Goal: Task Accomplishment & Management: Manage account settings

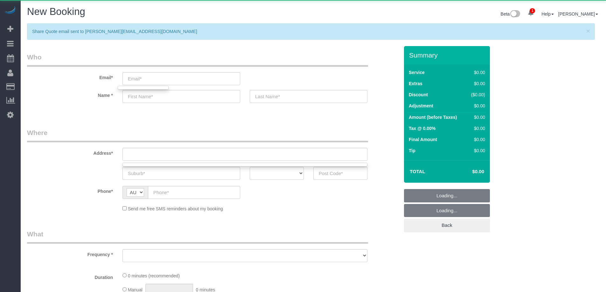
select select "object:8205"
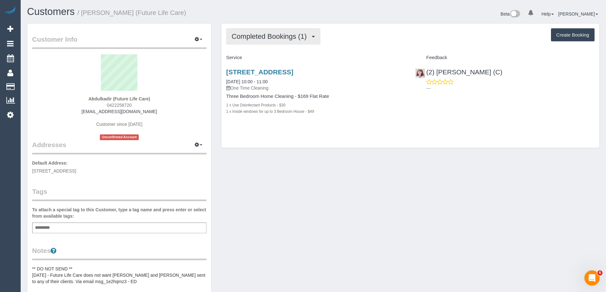
click at [263, 35] on span "Completed Bookings (1)" at bounding box center [271, 36] width 78 height 8
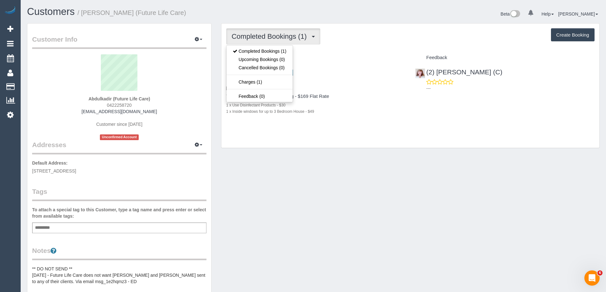
click at [346, 45] on div "Completed Bookings (1) Completed Bookings (1) Upcoming Bookings (0) Cancelled B…" at bounding box center [410, 86] width 378 height 125
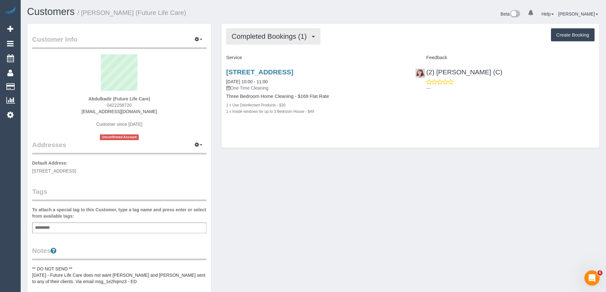
click at [248, 38] on span "Completed Bookings (1)" at bounding box center [271, 36] width 78 height 8
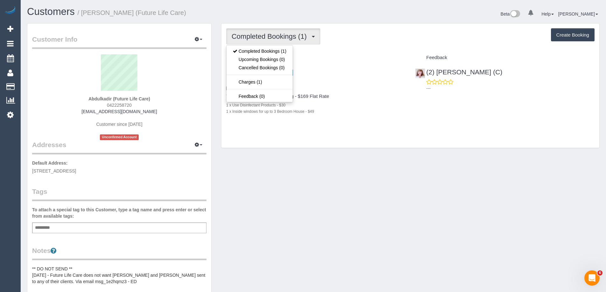
click at [332, 54] on div "Service" at bounding box center [315, 57] width 189 height 11
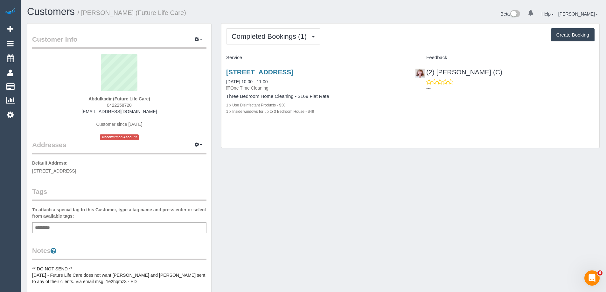
scroll to position [32, 0]
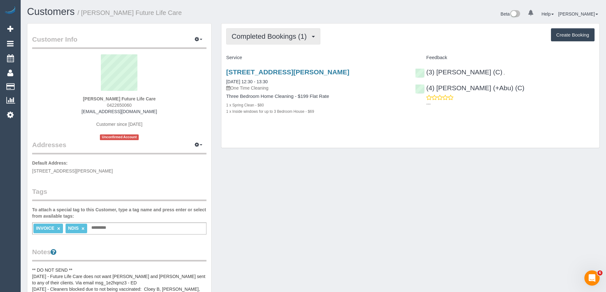
click at [254, 37] on span "Completed Bookings (1)" at bounding box center [271, 36] width 78 height 8
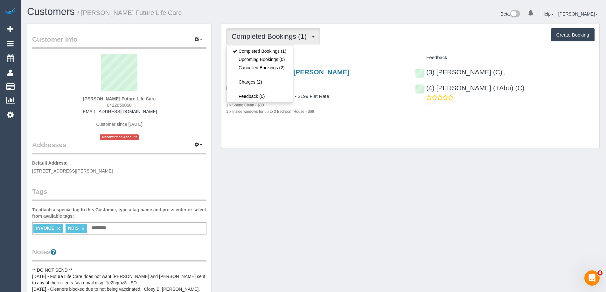
click at [365, 63] on div "35 Oak Street, Preston, VIC 3072 02/08/2023 12:30 - 13:30 One Time Cleaning Thr…" at bounding box center [315, 95] width 189 height 64
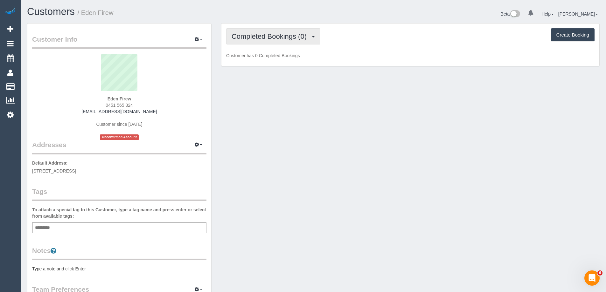
click at [270, 34] on span "Completed Bookings (0)" at bounding box center [271, 36] width 78 height 8
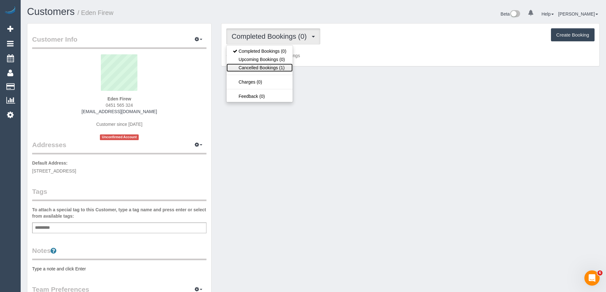
click at [269, 68] on link "Cancelled Bookings (1)" at bounding box center [260, 68] width 66 height 8
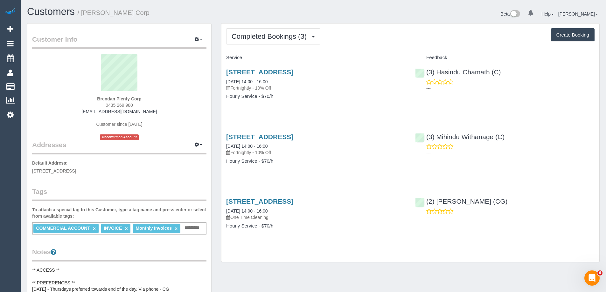
click at [297, 108] on div "[STREET_ADDRESS] [DATE] 14:00 - 16:00 Fortnightly - 10% Off Hourly Service - $7…" at bounding box center [315, 87] width 189 height 49
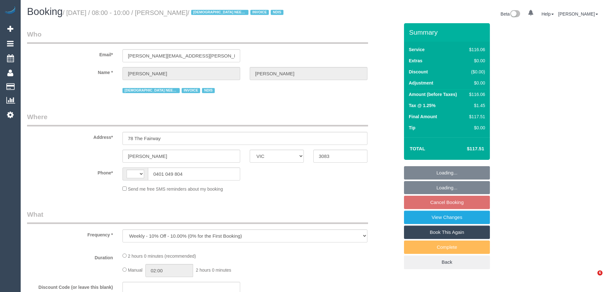
select select "VIC"
select select "string:AU"
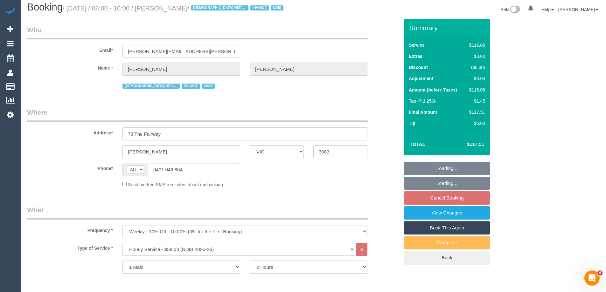
select select "number:29"
select select "number:14"
select select "number:18"
select select "number:24"
select select "number:35"
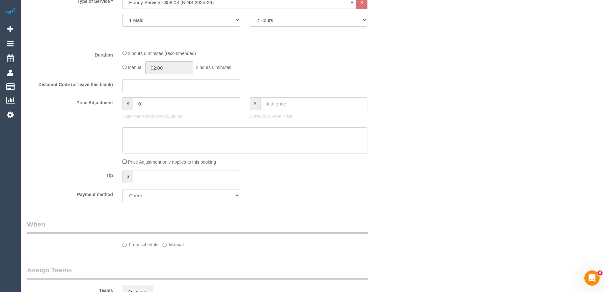
select select "object:2072"
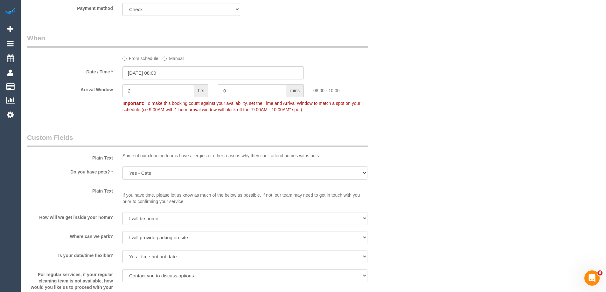
scroll to position [477, 0]
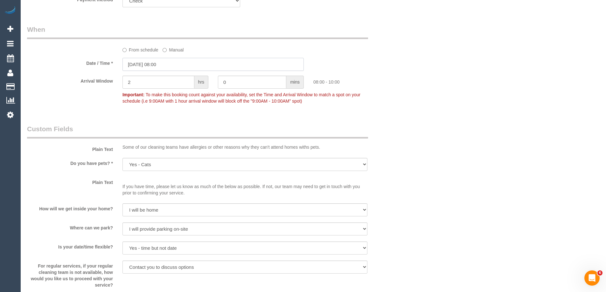
click at [133, 65] on input "29/09/2025 08:00" at bounding box center [212, 64] width 181 height 13
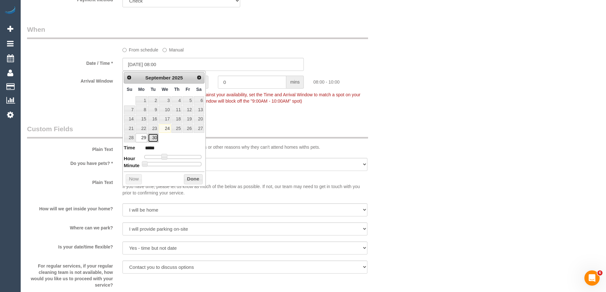
click at [153, 138] on link "30" at bounding box center [153, 138] width 10 height 9
type input "30/09/2025 08:00"
click at [189, 180] on button "Done" at bounding box center [193, 179] width 19 height 10
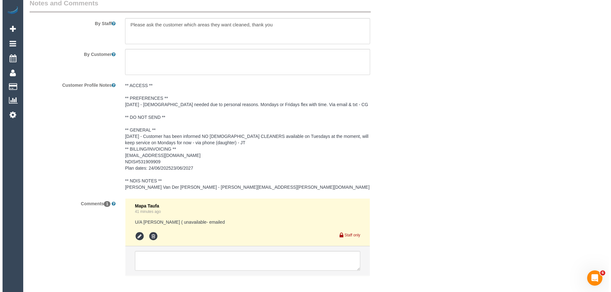
scroll to position [793, 0]
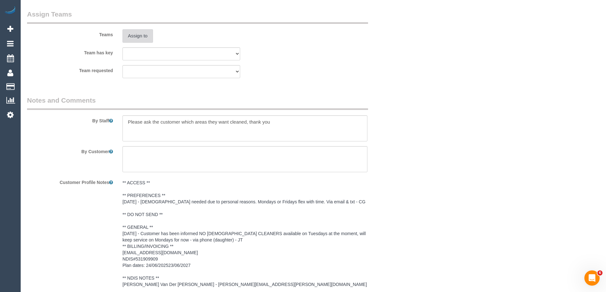
click at [132, 34] on button "Assign to" at bounding box center [137, 35] width 31 height 13
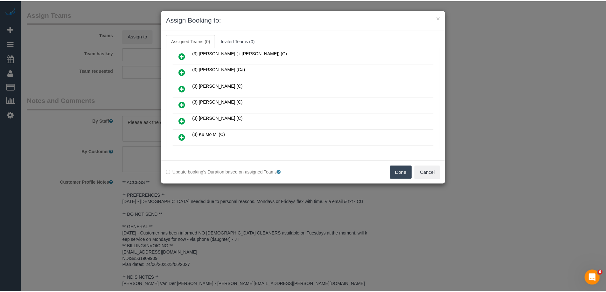
scroll to position [541, 0]
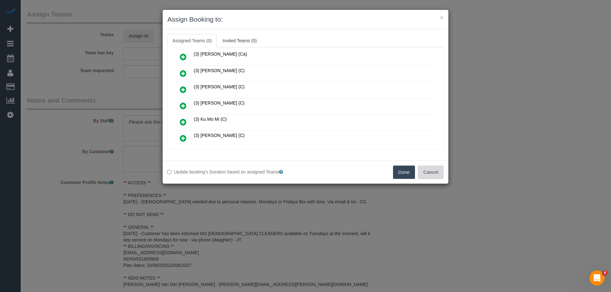
click at [439, 175] on button "Cancel" at bounding box center [431, 172] width 26 height 13
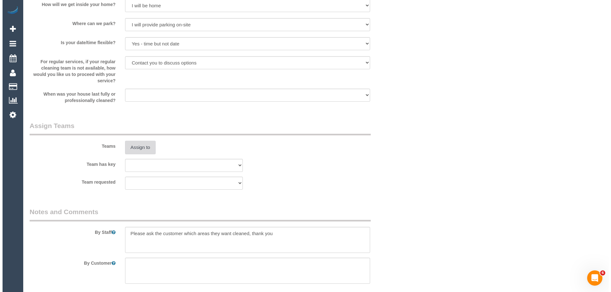
scroll to position [732, 0]
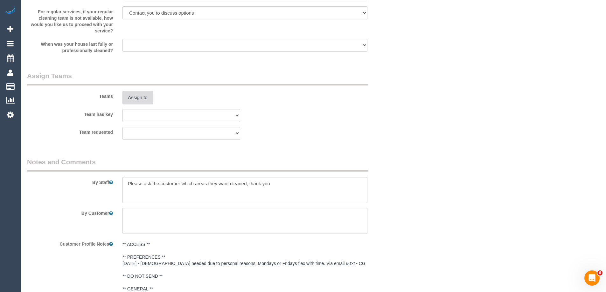
click at [142, 98] on button "Assign to" at bounding box center [137, 97] width 31 height 13
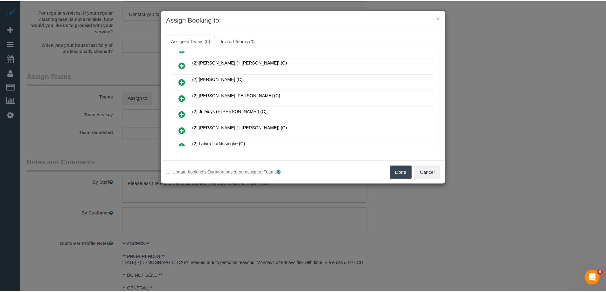
scroll to position [159, 0]
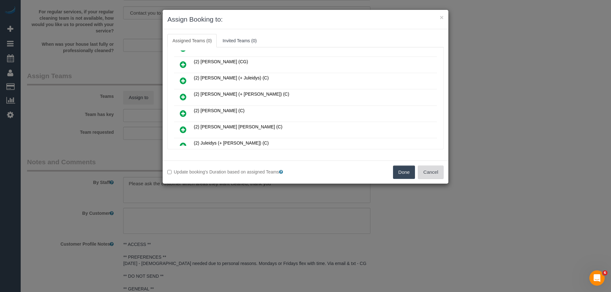
click at [433, 171] on button "Cancel" at bounding box center [431, 172] width 26 height 13
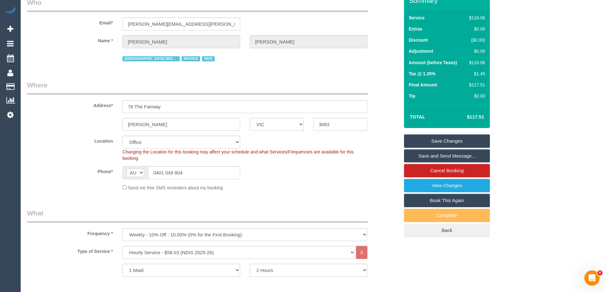
scroll to position [0, 0]
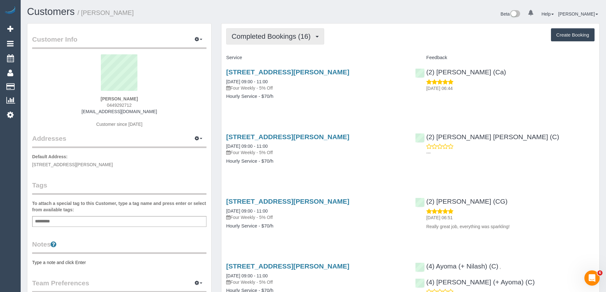
click at [266, 40] on span "Completed Bookings (16)" at bounding box center [273, 36] width 82 height 8
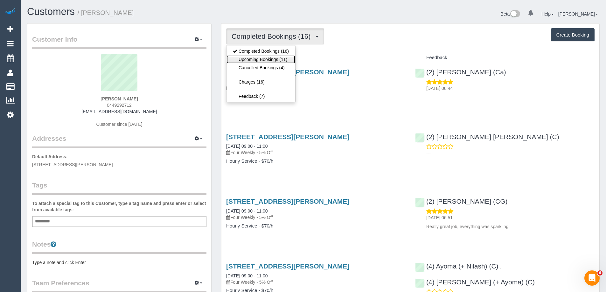
click at [281, 61] on link "Upcoming Bookings (11)" at bounding box center [261, 59] width 69 height 8
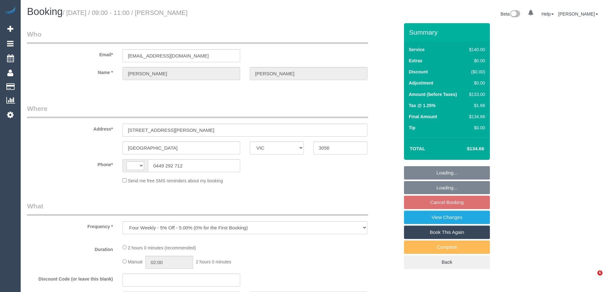
select select "VIC"
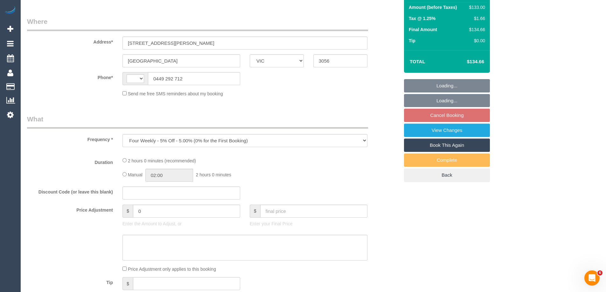
scroll to position [253, 0]
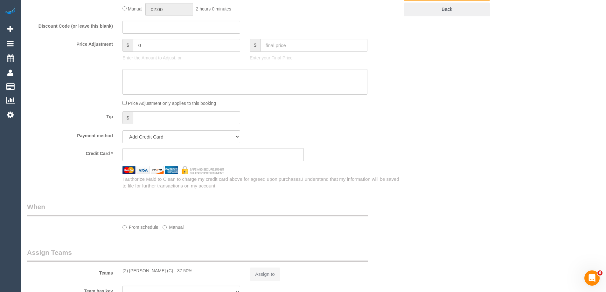
select select "string:AU"
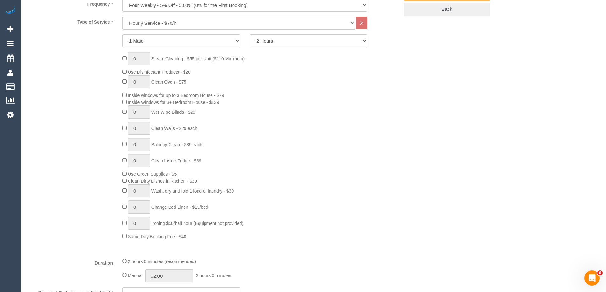
select select "string:stripe-pm_1Olkne2GScqysDRVB97jg4pB"
select select "number:28"
select select "number:14"
select select "number:19"
select select "number:24"
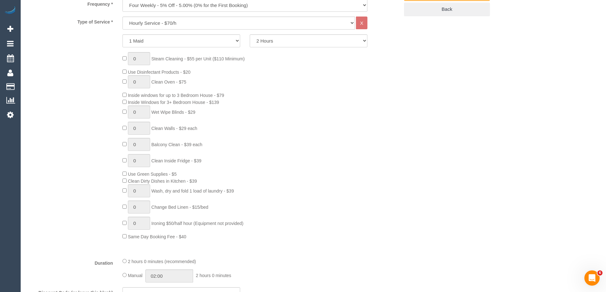
select select "number:34"
select select "number:12"
select select "object:1733"
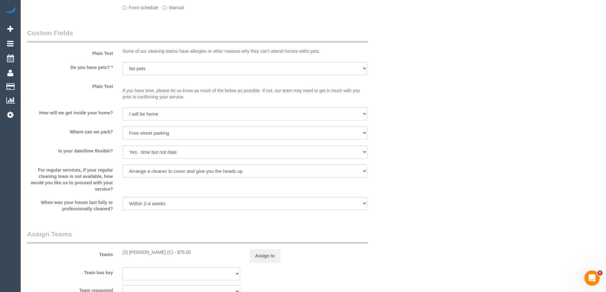
select select "spot3"
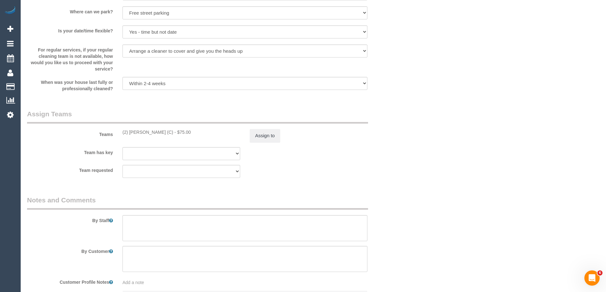
scroll to position [912, 0]
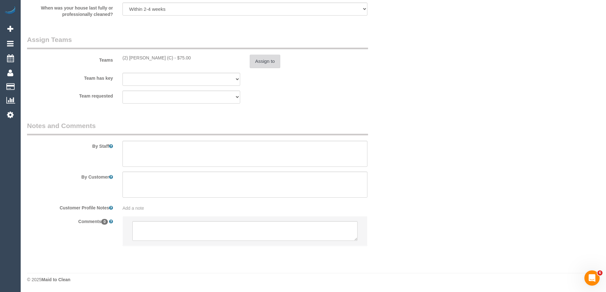
click at [273, 57] on button "Assign to" at bounding box center [265, 61] width 31 height 13
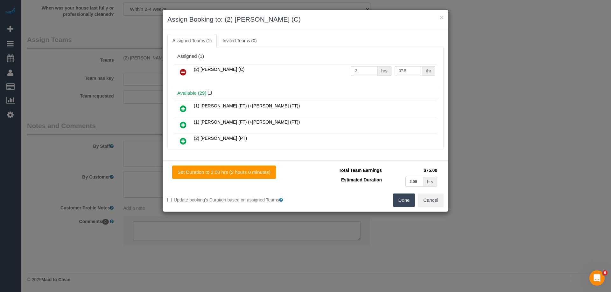
click at [184, 71] on icon at bounding box center [183, 72] width 7 height 8
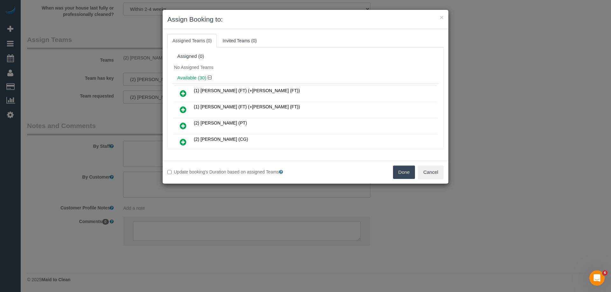
click at [401, 174] on button "Done" at bounding box center [404, 172] width 22 height 13
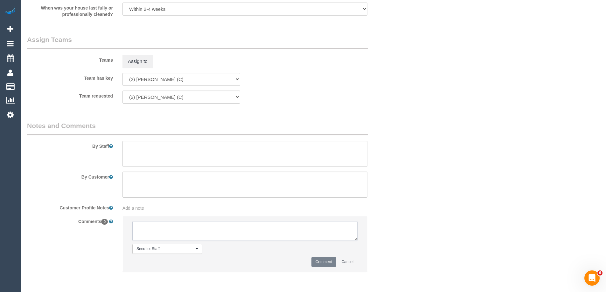
click at [157, 233] on textarea at bounding box center [244, 231] width 225 height 20
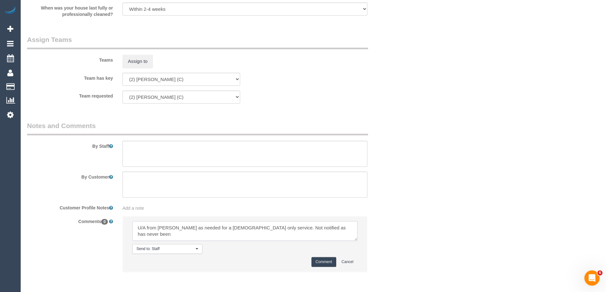
type textarea "U/A from Karen as needed for a female only service. Not notified as has never b…"
click at [318, 261] on button "Comment" at bounding box center [323, 262] width 25 height 10
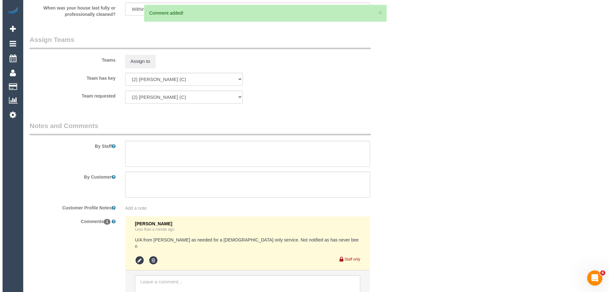
scroll to position [0, 0]
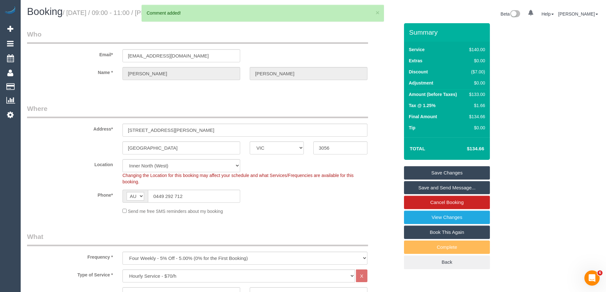
click at [425, 172] on link "Save Changes" at bounding box center [447, 172] width 86 height 13
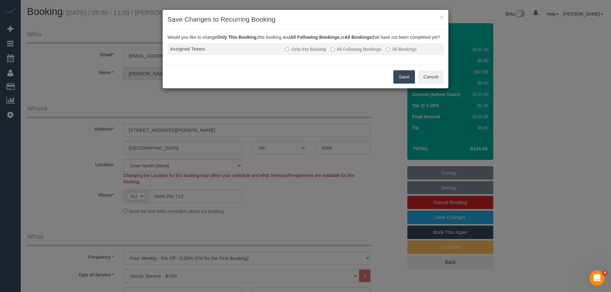
click at [362, 52] on label "All Following Bookings" at bounding box center [356, 49] width 51 height 6
click at [403, 83] on button "Save" at bounding box center [404, 76] width 22 height 13
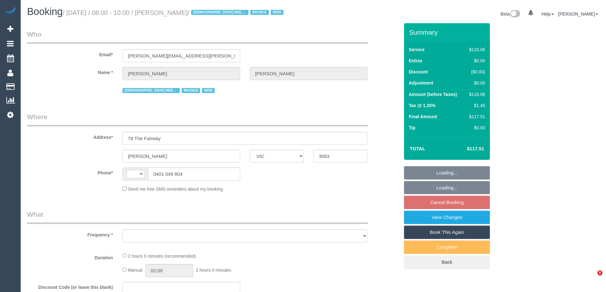
select select "VIC"
select select "string:AU"
select select "object:276"
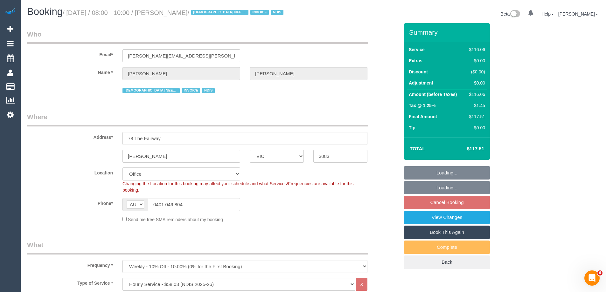
select select "number:29"
select select "number:14"
select select "number:18"
select select "number:24"
select select "number:35"
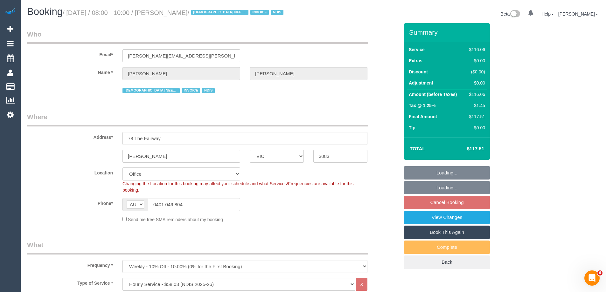
select select "object:756"
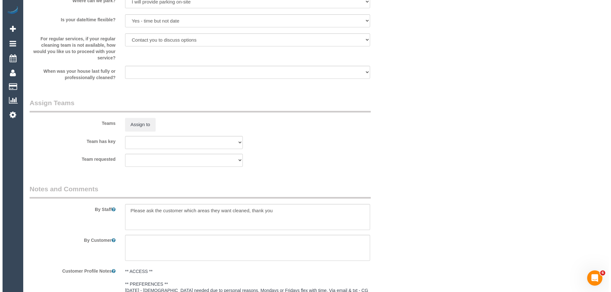
scroll to position [795, 0]
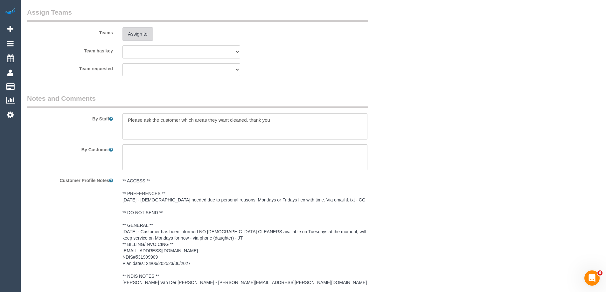
click at [141, 38] on button "Assign to" at bounding box center [137, 33] width 31 height 13
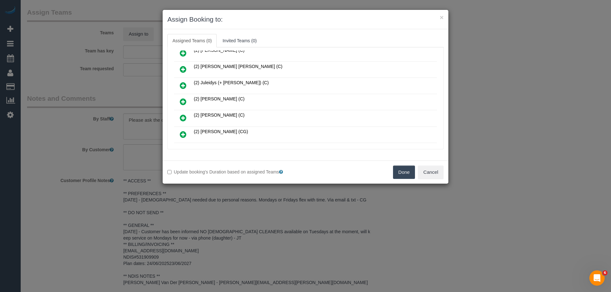
scroll to position [127, 0]
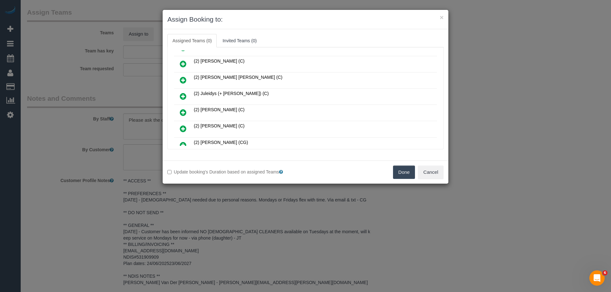
click at [187, 109] on link at bounding box center [183, 113] width 15 height 13
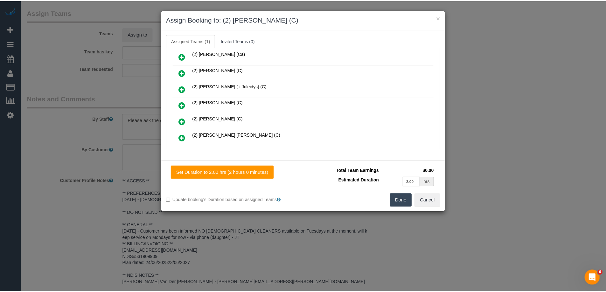
scroll to position [0, 0]
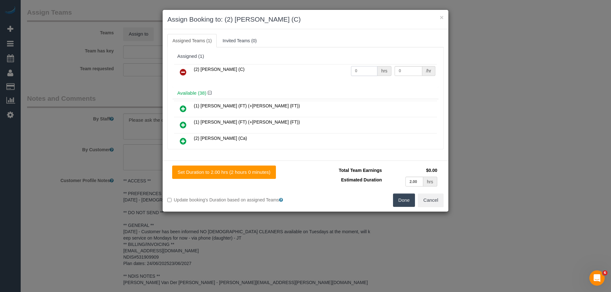
click at [329, 66] on tr "(2) Karen Pinto (C) 0 hrs 0 /hr" at bounding box center [305, 72] width 263 height 16
type input "2"
drag, startPoint x: 395, startPoint y: 71, endPoint x: 356, endPoint y: 66, distance: 38.8
click at [356, 66] on tr "(2) Karen Pinto (C) 2 hrs 0 /hr" at bounding box center [305, 72] width 263 height 16
type input "37.5"
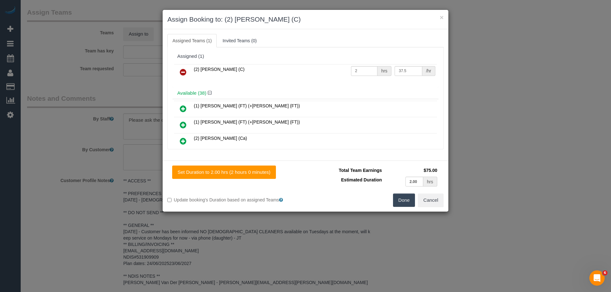
click at [402, 198] on button "Done" at bounding box center [404, 200] width 22 height 13
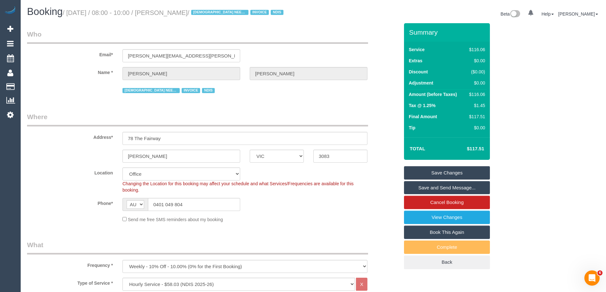
drag, startPoint x: 221, startPoint y: 12, endPoint x: 176, endPoint y: 13, distance: 45.5
click at [176, 13] on small "/ September 29, 2025 / 08:00 - 10:00 / Maria Matthews / FEMALE NEEDED INVOICE N…" at bounding box center [174, 12] width 223 height 7
copy small "Maria Matthews"
click at [414, 188] on link "Save and Send Message..." at bounding box center [447, 187] width 86 height 13
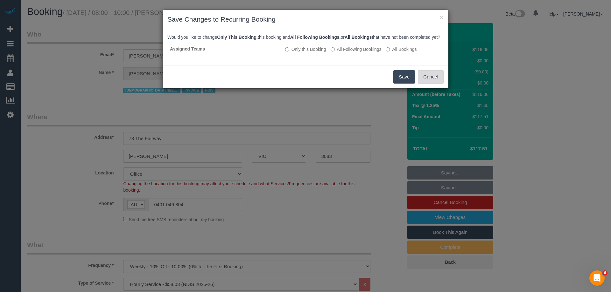
click at [431, 84] on button "Cancel" at bounding box center [431, 76] width 26 height 13
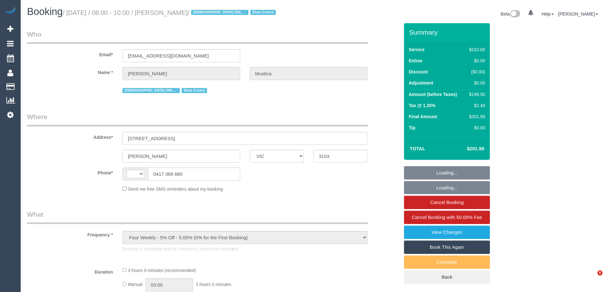
select select "VIC"
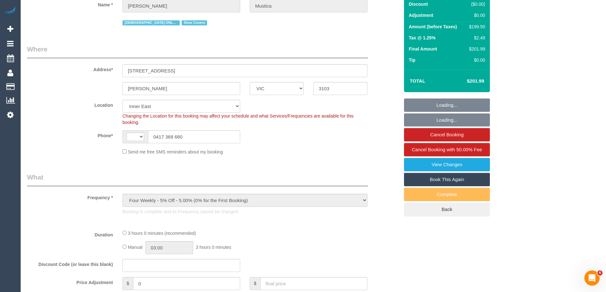
select select "object:560"
select select "string:AU"
select select "string:stripe-pm_1NOBhP2GScqysDRVs8ex4hL7"
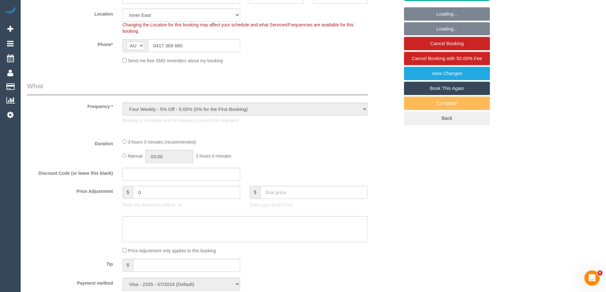
select select "180"
select select "number:30"
select select "number:14"
select select "number:19"
select select "number:36"
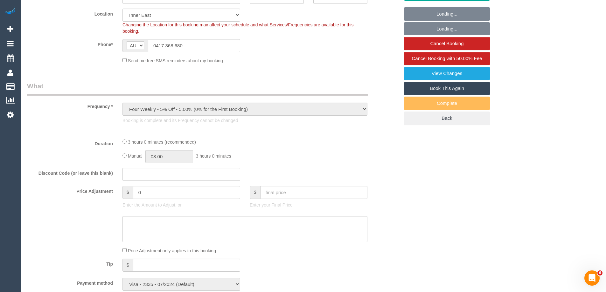
select select "number:35"
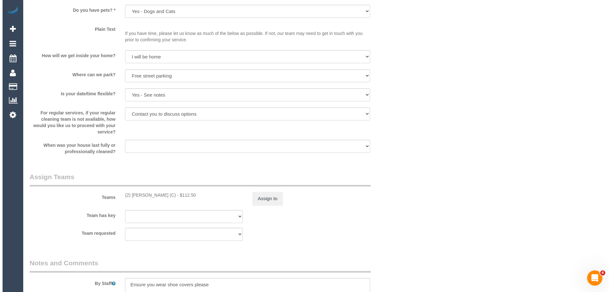
scroll to position [936, 0]
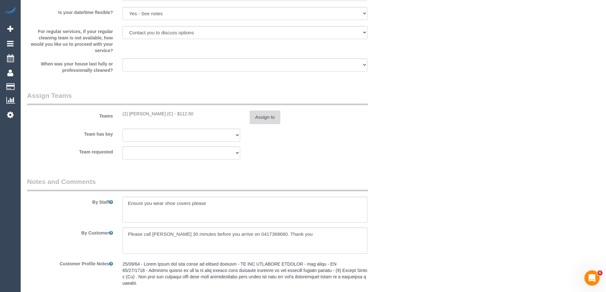
click at [256, 113] on button "Assign to" at bounding box center [265, 117] width 31 height 13
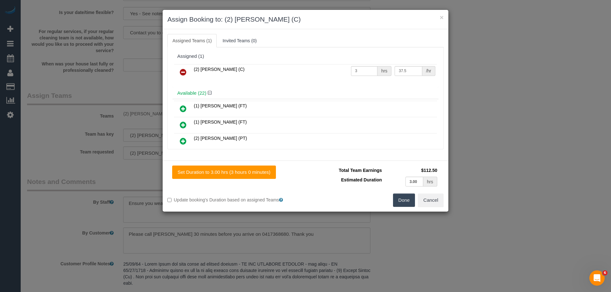
click at [180, 71] on icon at bounding box center [183, 72] width 7 height 8
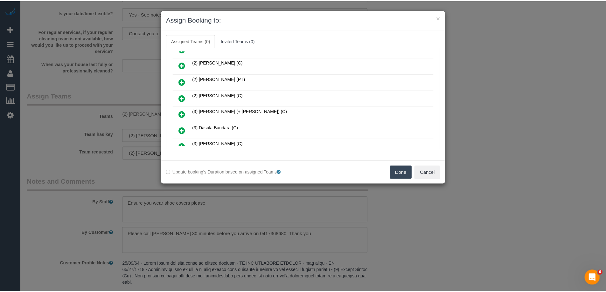
scroll to position [223, 0]
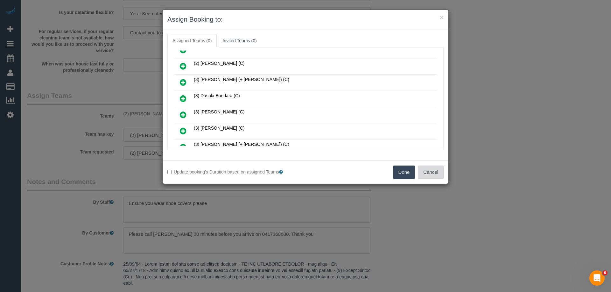
click at [425, 178] on button "Cancel" at bounding box center [431, 172] width 26 height 13
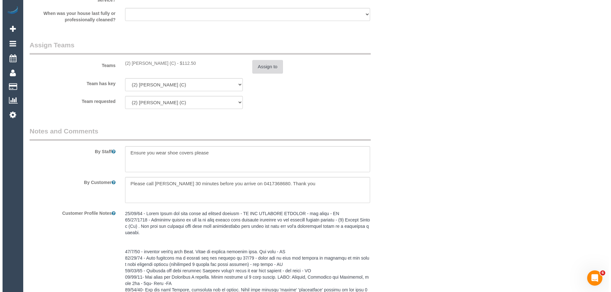
scroll to position [983, 0]
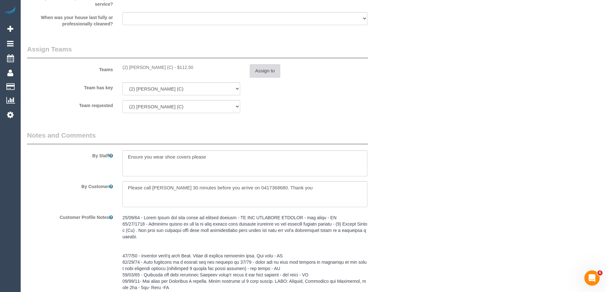
click at [264, 71] on button "Assign to" at bounding box center [265, 70] width 31 height 13
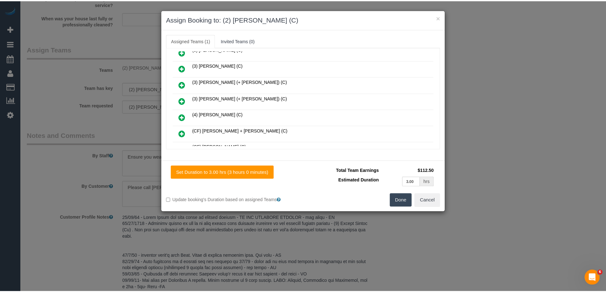
scroll to position [286, 0]
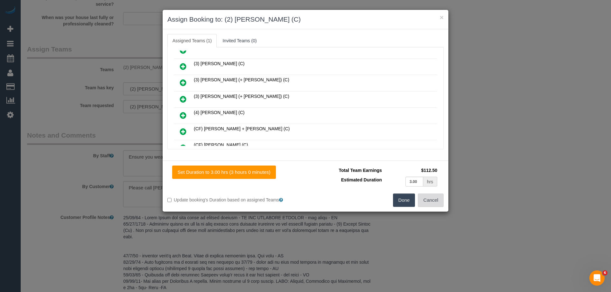
click at [439, 202] on button "Cancel" at bounding box center [431, 200] width 26 height 13
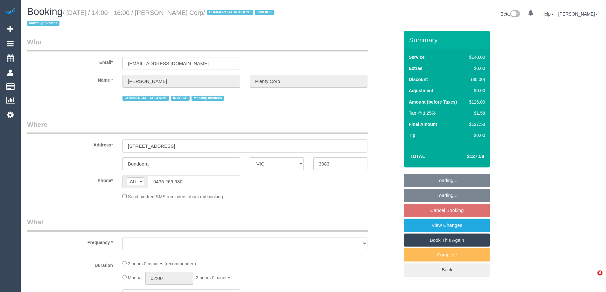
select select "VIC"
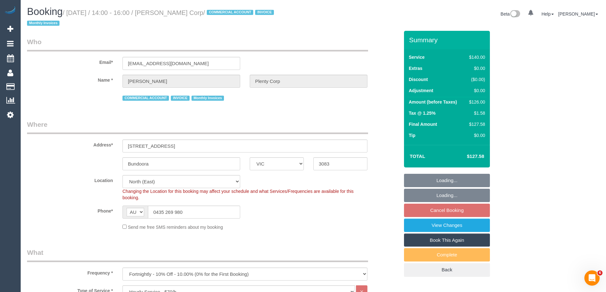
select select "object:1350"
select select "number:28"
select select "number:14"
select select "number:18"
select select "number:24"
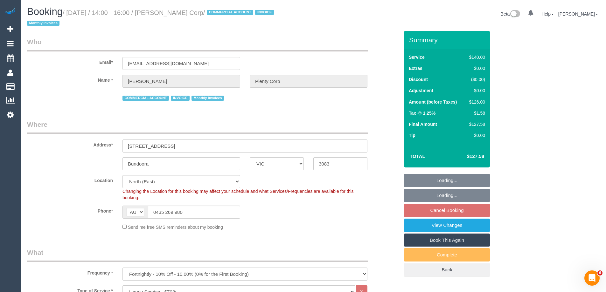
select select "number:34"
select select "number:11"
select select "object:1504"
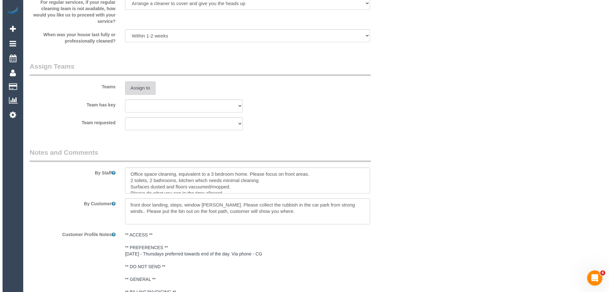
scroll to position [937, 0]
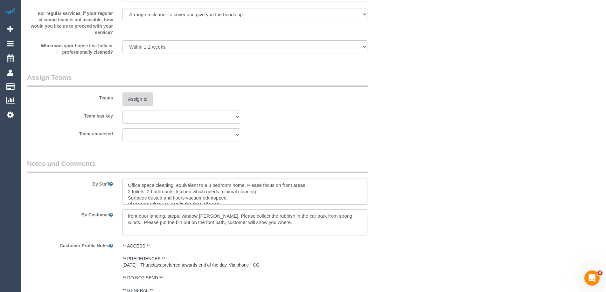
click at [138, 97] on button "Assign to" at bounding box center [137, 99] width 31 height 13
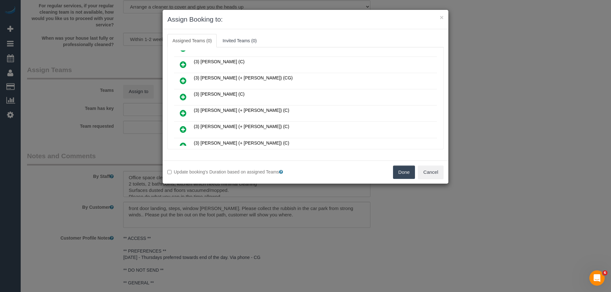
scroll to position [127, 0]
click at [183, 96] on icon at bounding box center [183, 97] width 7 height 8
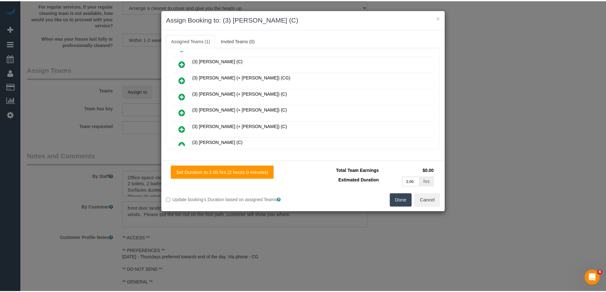
scroll to position [0, 0]
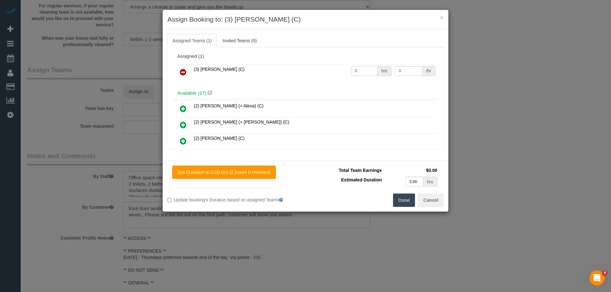
drag, startPoint x: 365, startPoint y: 69, endPoint x: 324, endPoint y: 65, distance: 40.9
click at [322, 65] on tr "(3) [PERSON_NAME] (C) 0 hrs 0 /hr" at bounding box center [305, 72] width 263 height 16
type input "2"
drag, startPoint x: 403, startPoint y: 71, endPoint x: 351, endPoint y: 67, distance: 52.3
click at [374, 68] on tr "(3) [PERSON_NAME] (C) 2 hrs 0 /hr" at bounding box center [305, 72] width 263 height 16
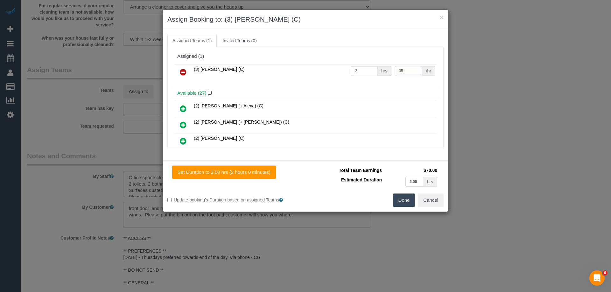
type input "35"
click at [406, 200] on button "Done" at bounding box center [404, 200] width 22 height 13
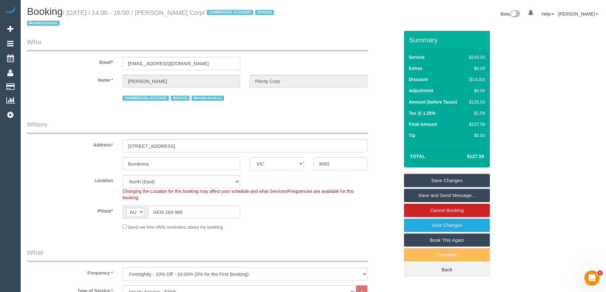
drag, startPoint x: 236, startPoint y: 13, endPoint x: 177, endPoint y: 9, distance: 59.3
click at [177, 9] on small "/ [DATE] / 14:00 - 16:00 / [PERSON_NAME] Corp / COMMERCIAL ACCOUNT INVOICE Mont…" at bounding box center [151, 18] width 249 height 18
copy small "Brendan Plenty Corp"
click at [414, 181] on link "Save Changes" at bounding box center [447, 180] width 86 height 13
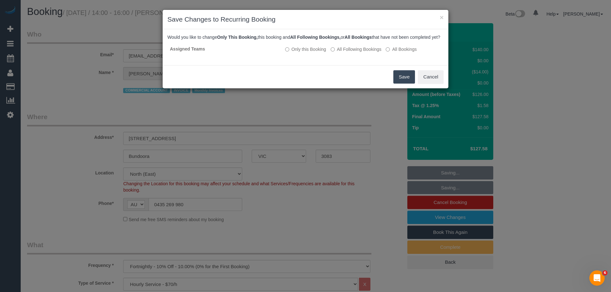
click at [404, 83] on button "Save" at bounding box center [404, 76] width 22 height 13
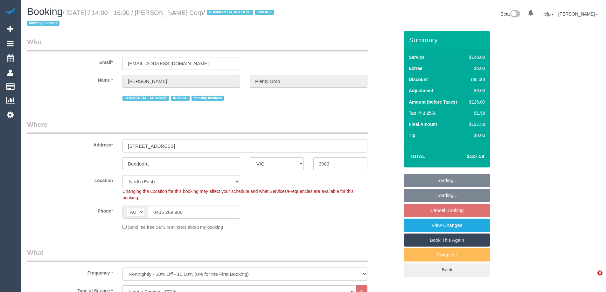
select select "VIC"
select select "number:28"
select select "number:14"
select select "number:18"
select select "number:24"
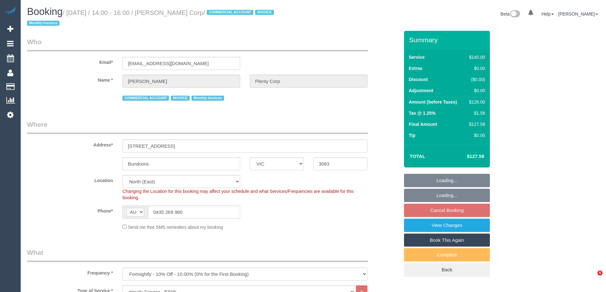
select select "number:34"
select select "number:11"
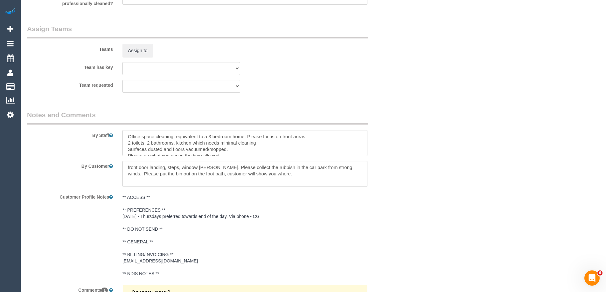
scroll to position [986, 0]
click at [127, 136] on textarea at bounding box center [244, 142] width 245 height 26
type textarea "*Cover* Office space cleaning, equivalent to a 3 bedroom home. Please focus on …"
click at [139, 49] on button "Assign to" at bounding box center [137, 49] width 31 height 13
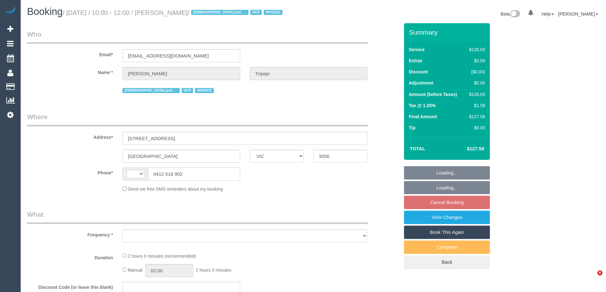
select select "VIC"
select select "string:AU"
select select "120"
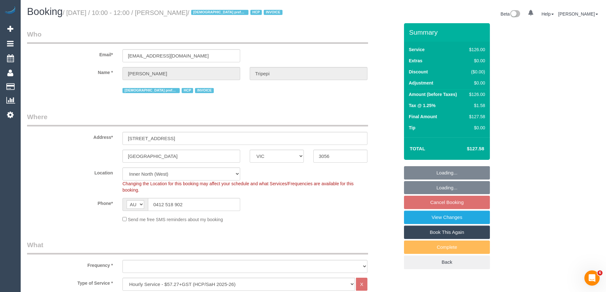
select select "object:588"
select select "number:28"
select select "number:14"
select select "number:19"
select select "number:25"
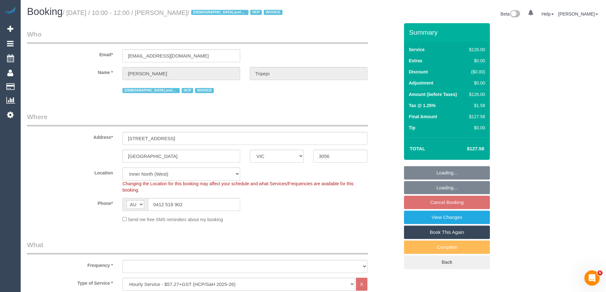
select select "number:34"
select select "number:26"
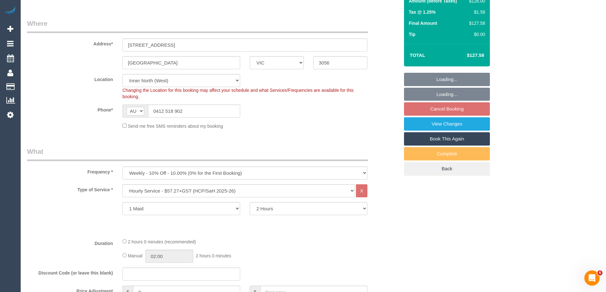
select select "object:774"
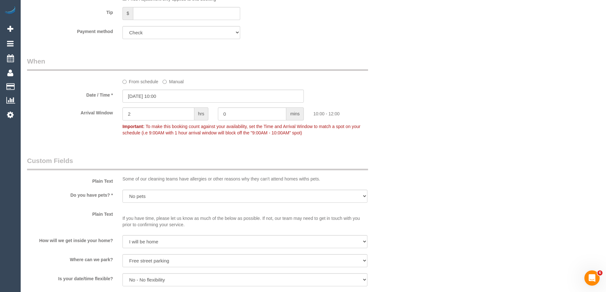
scroll to position [414, 0]
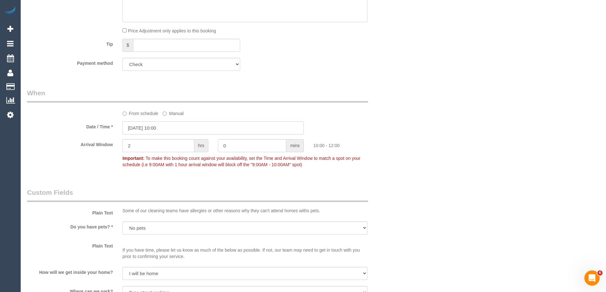
click at [157, 130] on input "[DATE] 10:00" at bounding box center [212, 128] width 181 height 13
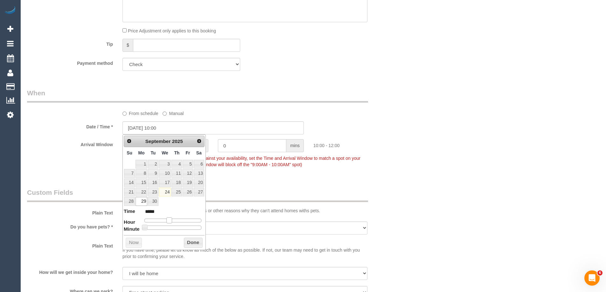
type input "[DATE] 11:00"
type input "*****"
click at [171, 223] on span at bounding box center [172, 221] width 6 height 6
click at [190, 244] on button "Done" at bounding box center [193, 243] width 19 height 10
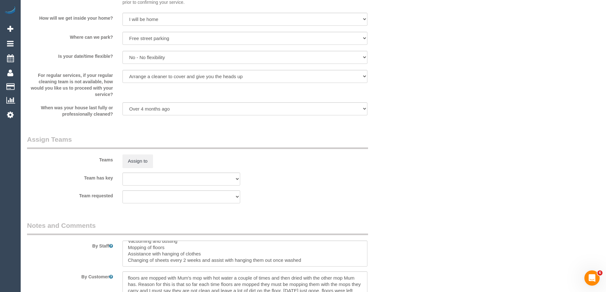
scroll to position [795, 0]
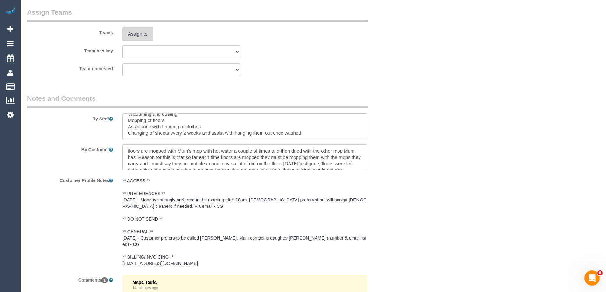
click at [141, 36] on button "Assign to" at bounding box center [137, 33] width 31 height 13
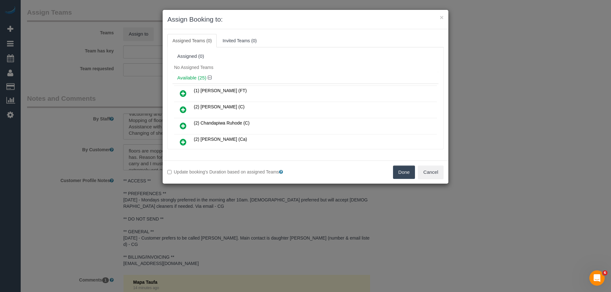
click at [184, 95] on icon at bounding box center [183, 94] width 7 height 8
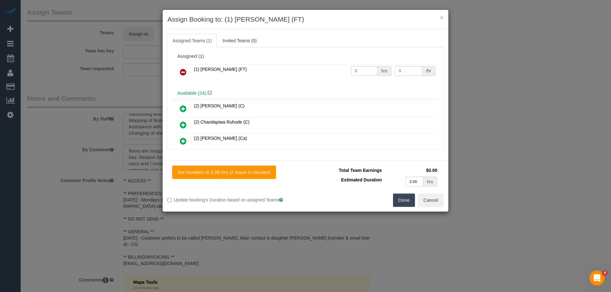
click at [406, 197] on button "Done" at bounding box center [404, 200] width 22 height 13
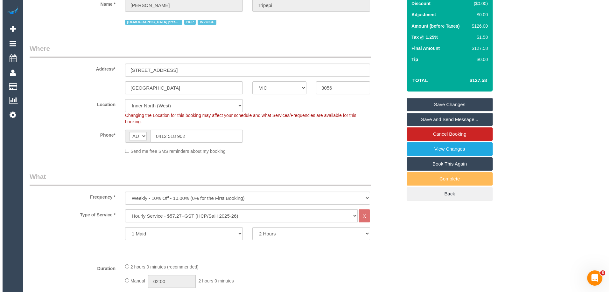
scroll to position [0, 0]
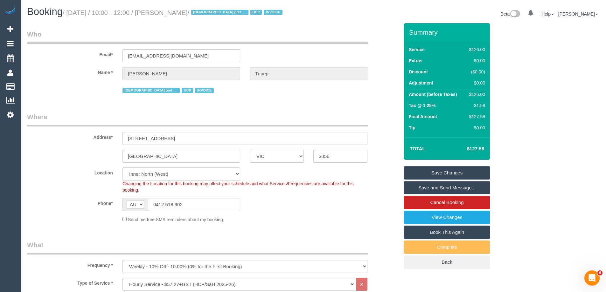
drag, startPoint x: 218, startPoint y: 12, endPoint x: 177, endPoint y: 11, distance: 41.7
click at [177, 11] on small "/ September 29, 2025 / 10:00 - 12:00 / Antonia Tripepi / Female preferred HCP I…" at bounding box center [174, 12] width 222 height 7
copy small "Antonia Tripepi"
click at [425, 175] on link "Save Changes" at bounding box center [447, 172] width 86 height 13
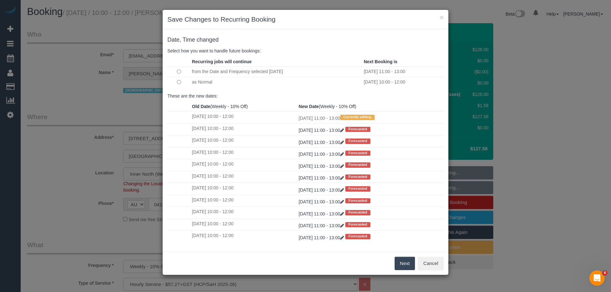
click at [402, 264] on button "Next" at bounding box center [405, 263] width 21 height 13
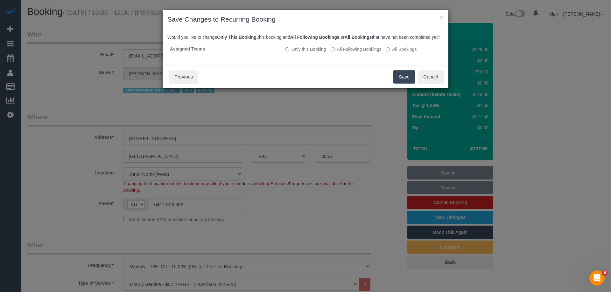
click at [406, 84] on button "Save" at bounding box center [404, 76] width 22 height 13
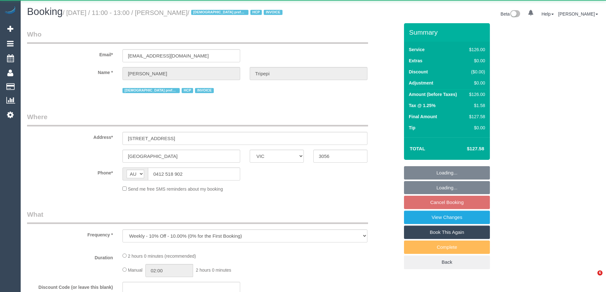
select select "VIC"
select select "120"
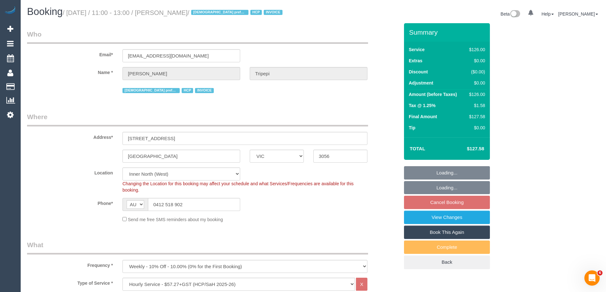
select select "number:28"
select select "number:14"
select select "number:19"
select select "number:25"
select select "number:34"
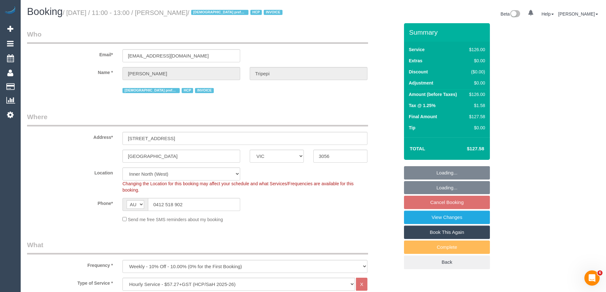
select select "number:26"
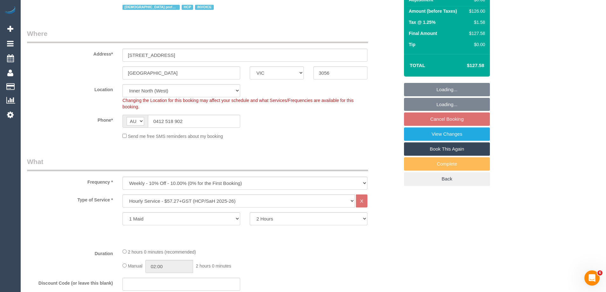
select select "object:766"
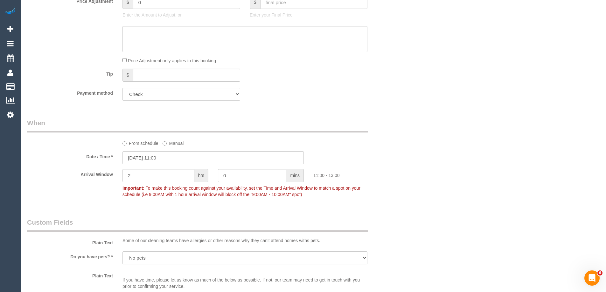
scroll to position [445, 0]
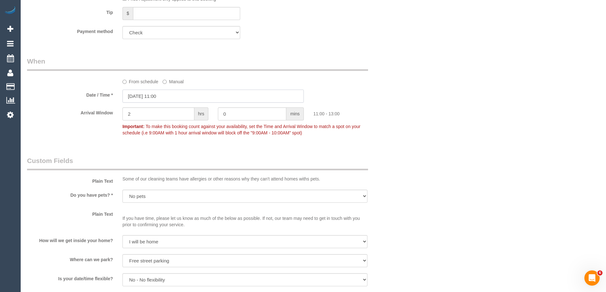
click at [145, 98] on input "[DATE] 11:00" at bounding box center [212, 96] width 181 height 13
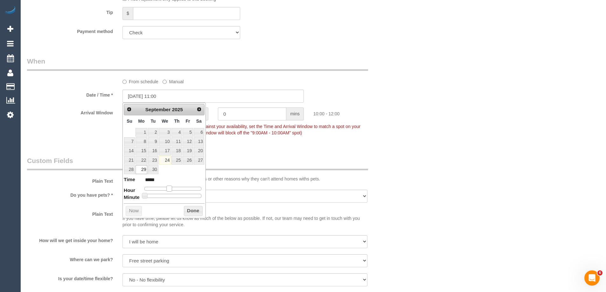
type input "[DATE] 10:00"
type input "*****"
click at [170, 190] on span at bounding box center [169, 189] width 6 height 6
click at [191, 210] on button "Done" at bounding box center [193, 211] width 19 height 10
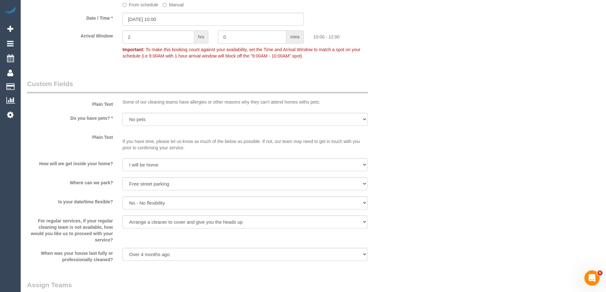
scroll to position [626, 0]
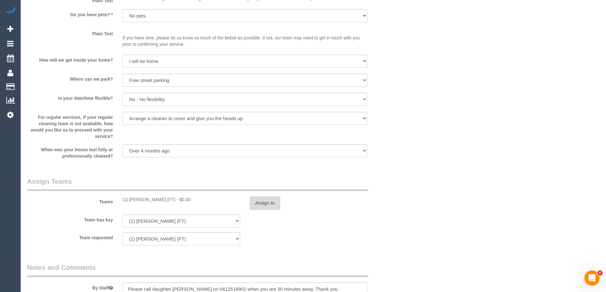
click at [250, 207] on button "Assign to" at bounding box center [265, 203] width 31 height 13
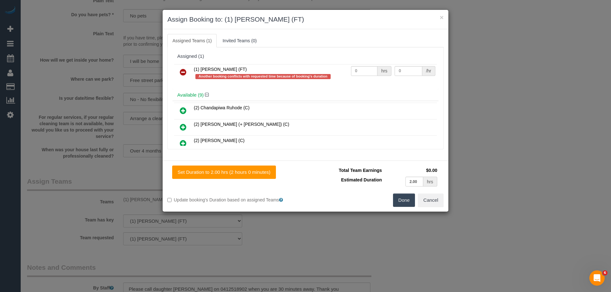
click at [185, 70] on icon at bounding box center [183, 72] width 7 height 8
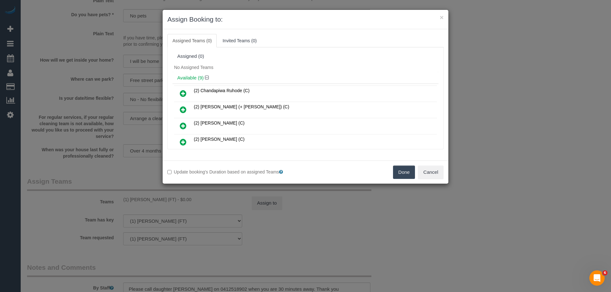
click at [412, 176] on button "Done" at bounding box center [404, 172] width 22 height 13
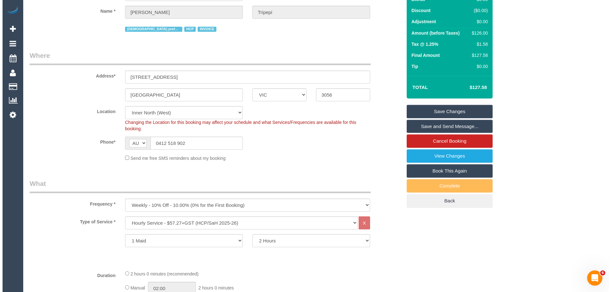
scroll to position [0, 0]
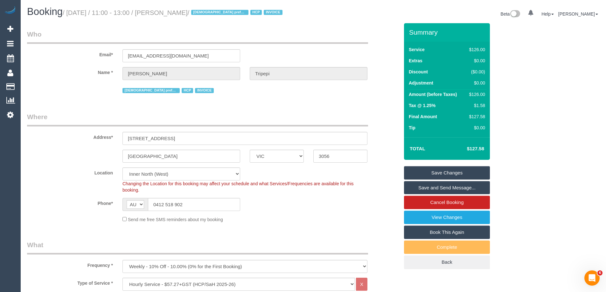
click at [419, 175] on link "Save Changes" at bounding box center [447, 172] width 86 height 13
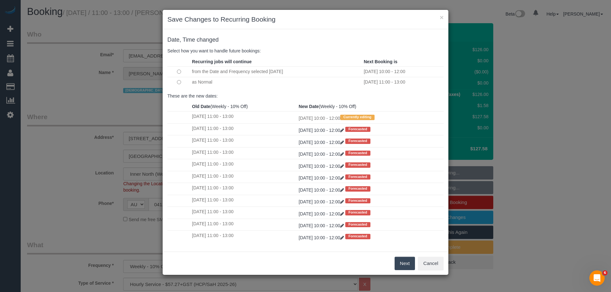
click at [404, 262] on button "Next" at bounding box center [405, 263] width 21 height 13
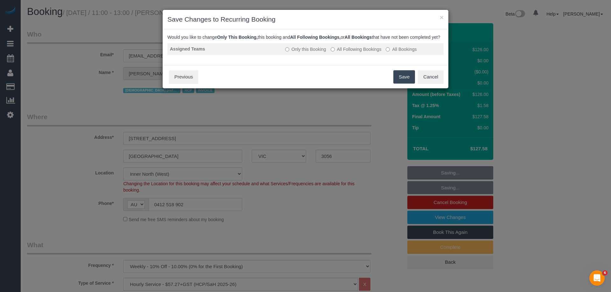
click at [341, 52] on label "All Following Bookings" at bounding box center [356, 49] width 51 height 6
click at [400, 84] on button "Save" at bounding box center [404, 76] width 22 height 13
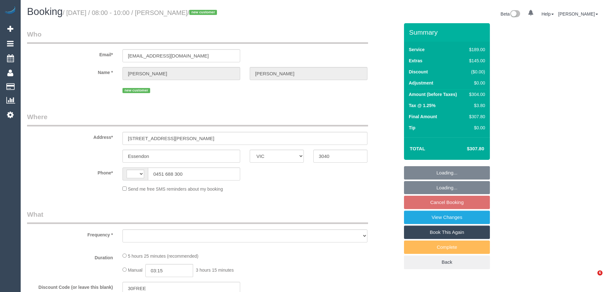
select select "VIC"
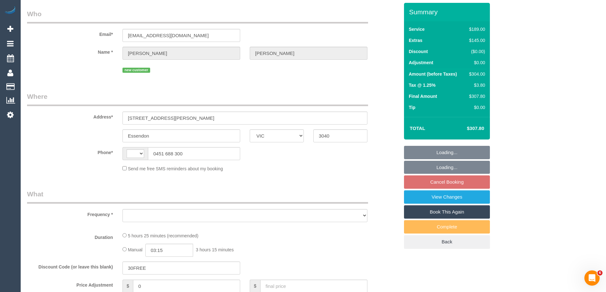
select select "string:AU"
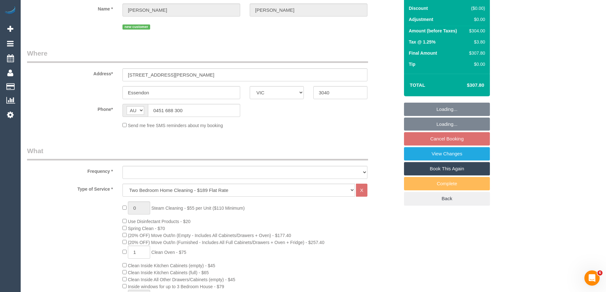
select select "string:stripe-pm_1S7nRU2GScqysDRVYB8Veyqs"
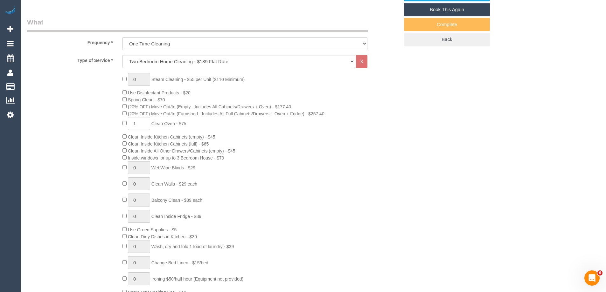
select select "object:1513"
select select "number:27"
select select "number:14"
select select "number:19"
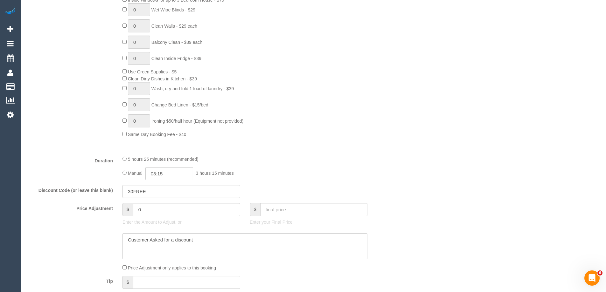
scroll to position [382, 0]
click at [167, 176] on input "03:15" at bounding box center [169, 173] width 48 height 13
type input "06:30"
click at [159, 213] on li "06:30" at bounding box center [162, 215] width 28 height 8
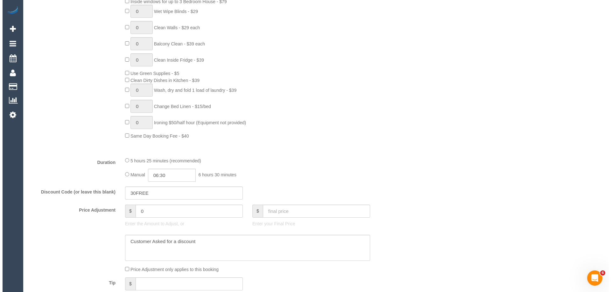
scroll to position [0, 0]
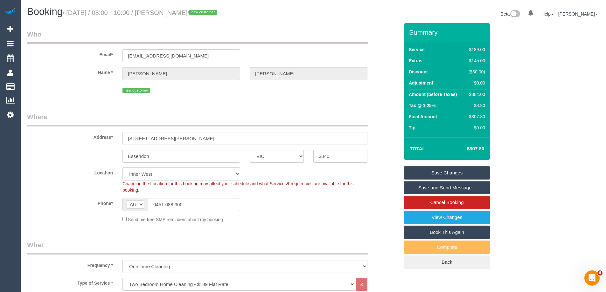
click at [423, 172] on link "Save Changes" at bounding box center [447, 172] width 86 height 13
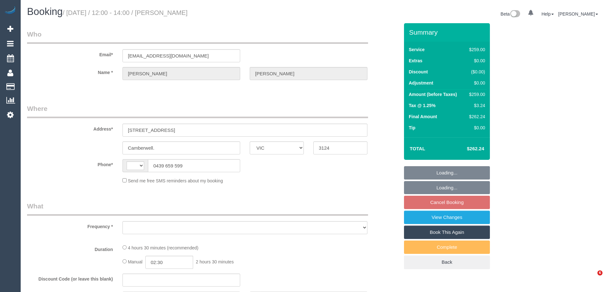
select select "VIC"
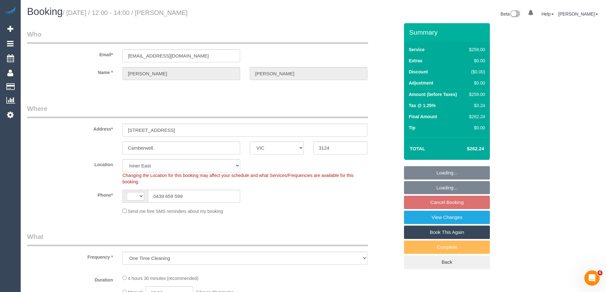
select select "object:581"
select select "string:AU"
select select "string:stripe-pm_1Na8Cf2GScqysDRVwMJ17Hvo"
select select "number:28"
select select "number:14"
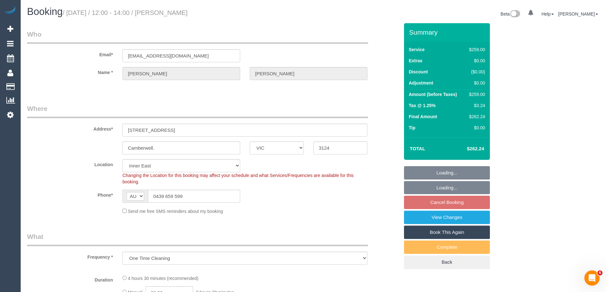
select select "number:19"
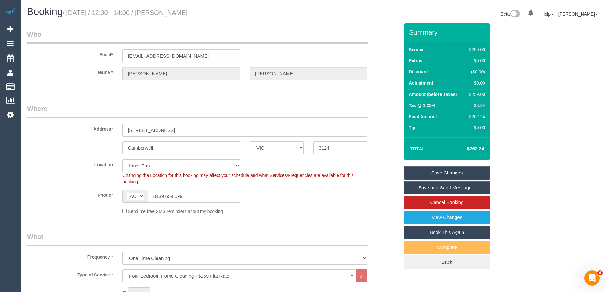
click at [79, 56] on div "Email* [EMAIL_ADDRESS][DOMAIN_NAME]" at bounding box center [213, 46] width 382 height 33
